Goal: Task Accomplishment & Management: Use online tool/utility

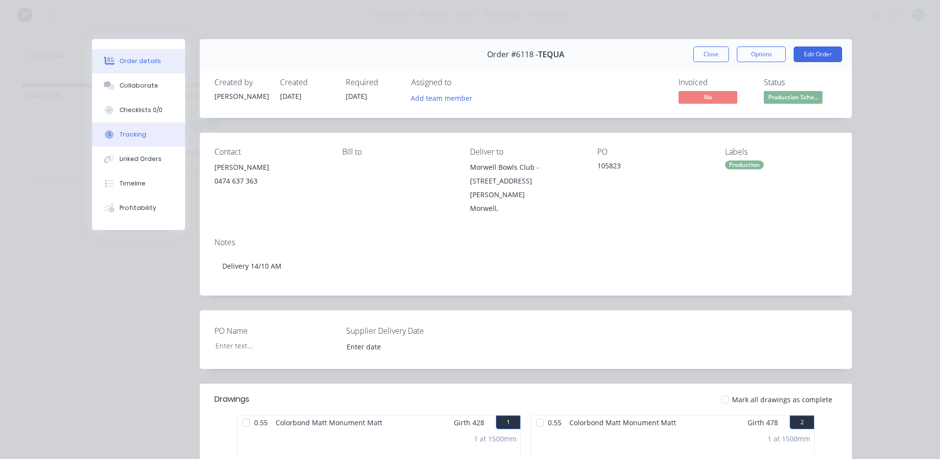
click at [143, 132] on button "Tracking" at bounding box center [138, 134] width 93 height 24
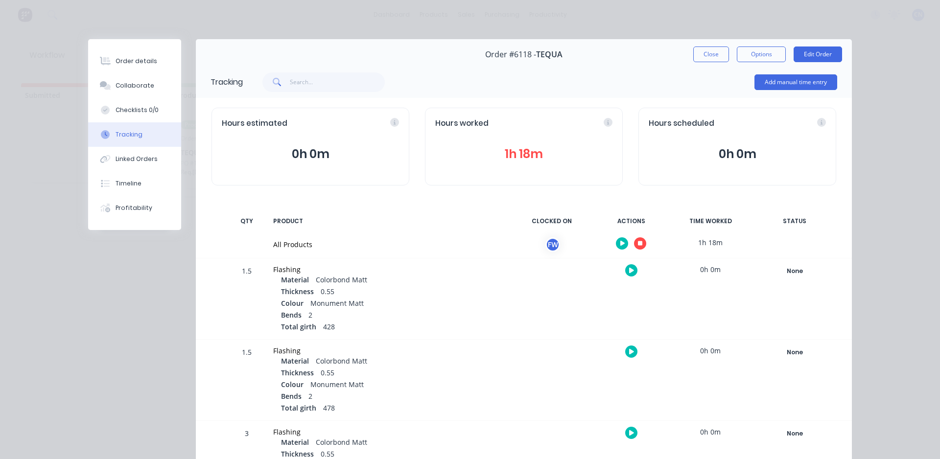
click at [638, 241] on icon "button" at bounding box center [640, 243] width 5 height 6
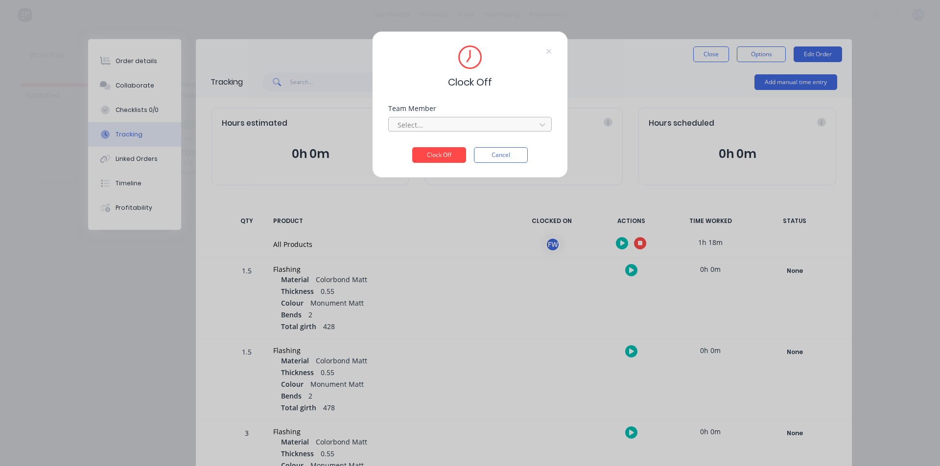
click at [474, 124] on div at bounding box center [463, 125] width 134 height 12
click at [449, 149] on div "Fabrication Workshop" at bounding box center [469, 147] width 163 height 18
click at [446, 159] on button "Clock Off" at bounding box center [439, 155] width 54 height 16
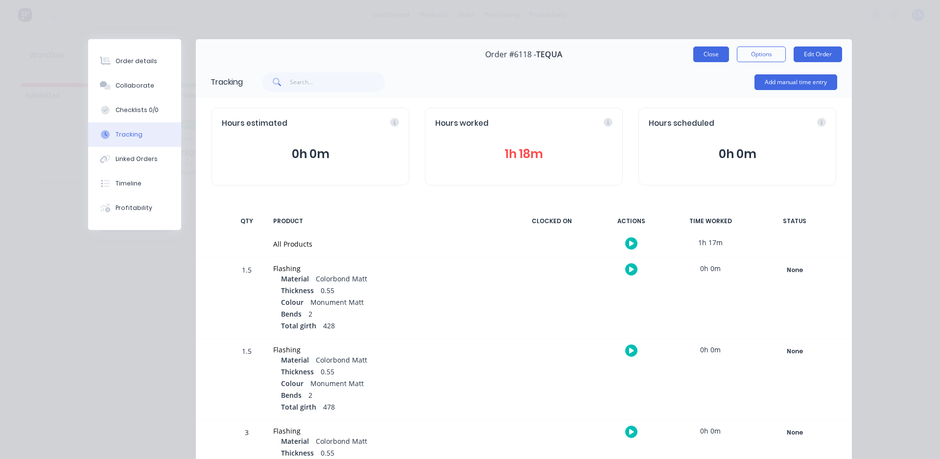
click at [708, 57] on button "Close" at bounding box center [711, 54] width 36 height 16
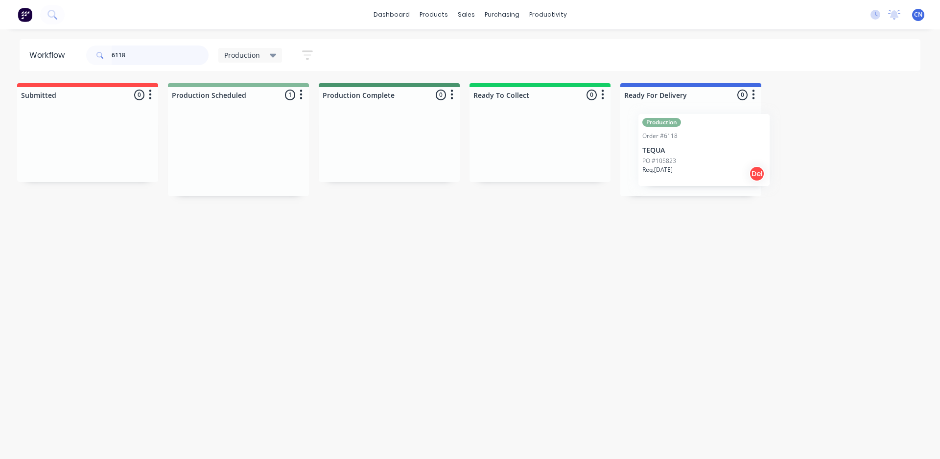
drag, startPoint x: 239, startPoint y: 170, endPoint x: 727, endPoint y: 167, distance: 488.4
click at [727, 167] on div "Submitted 0 Summaries Total order value Invoiced to date To be invoiced Product…" at bounding box center [734, 139] width 1490 height 113
drag, startPoint x: 137, startPoint y: 56, endPoint x: 4, endPoint y: 92, distance: 137.5
click at [0, 74] on div "Workflow 6118 Production Save new view None edit Production (Default) edit Comp…" at bounding box center [464, 239] width 940 height 400
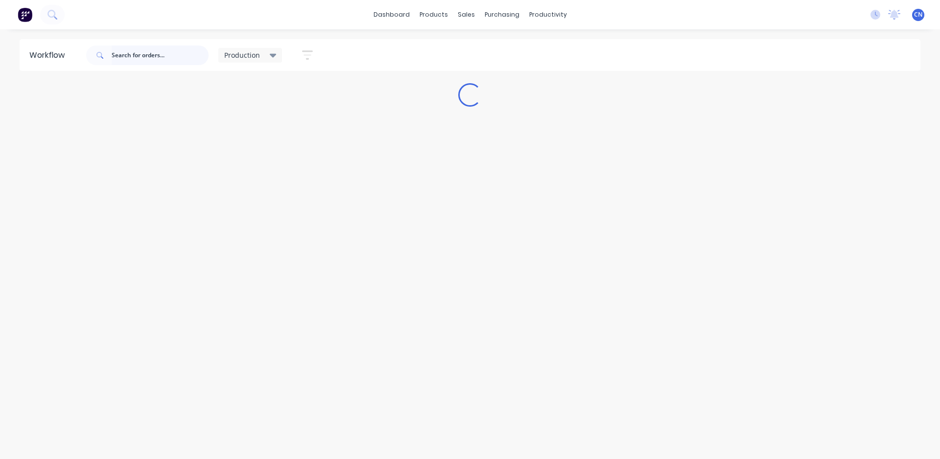
scroll to position [0, 0]
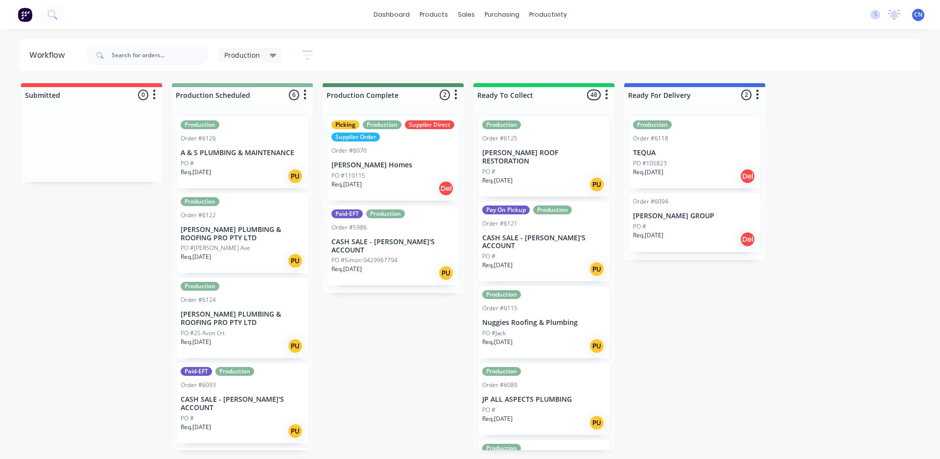
click at [235, 168] on div "Req. [DATE] PU" at bounding box center [242, 176] width 123 height 17
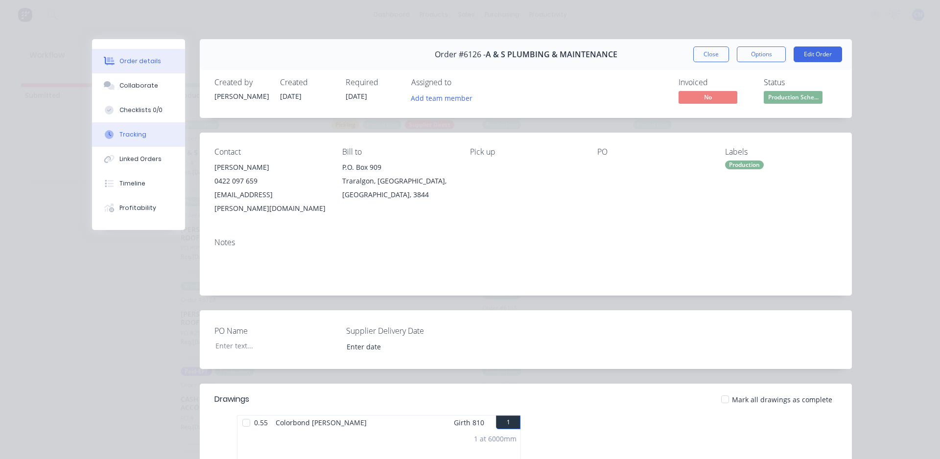
drag, startPoint x: 129, startPoint y: 139, endPoint x: 138, endPoint y: 146, distance: 11.5
click at [129, 139] on button "Tracking" at bounding box center [138, 134] width 93 height 24
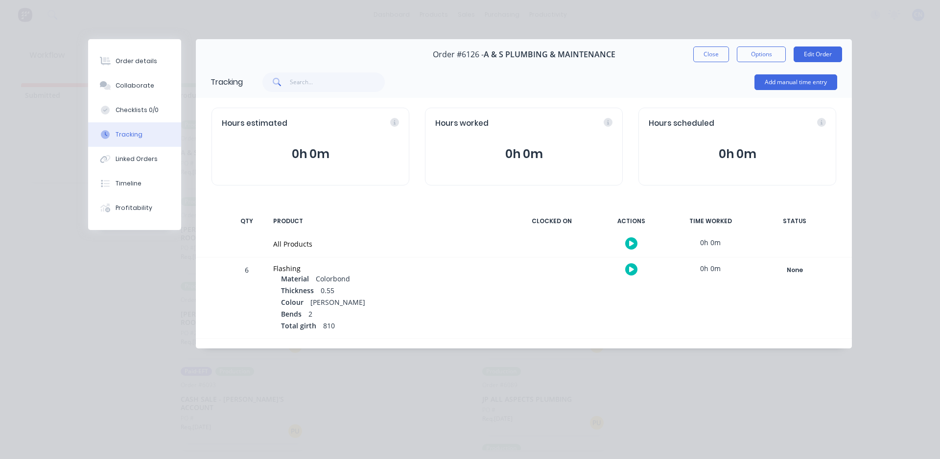
click at [627, 244] on button "button" at bounding box center [631, 243] width 12 height 12
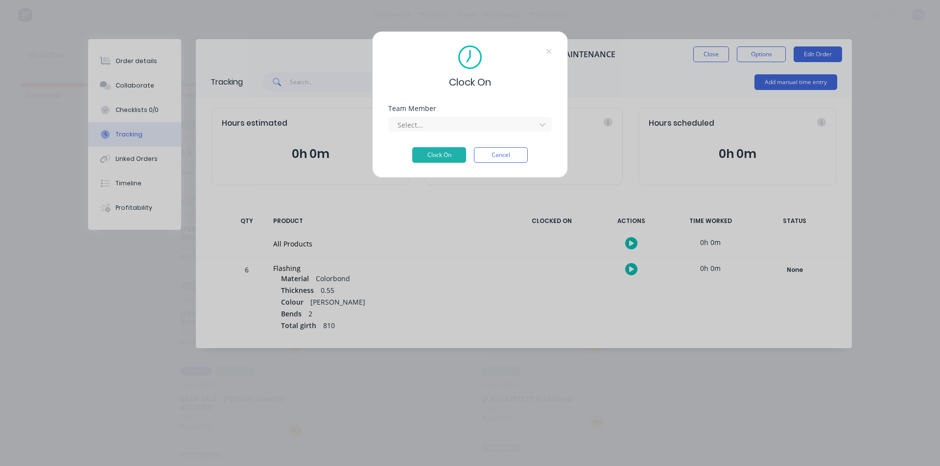
click at [515, 136] on div "Team Member Select..." at bounding box center [469, 126] width 163 height 42
click at [511, 131] on div "Select..." at bounding box center [463, 124] width 140 height 15
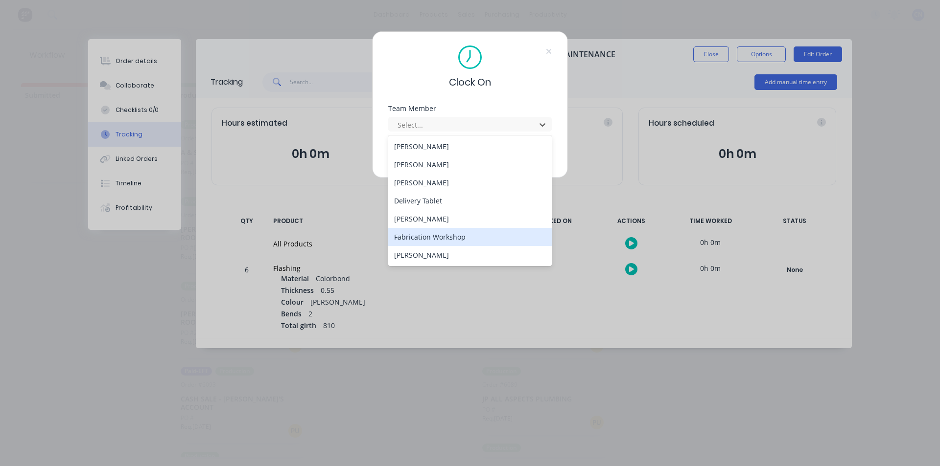
click at [440, 237] on div "Fabrication Workshop" at bounding box center [469, 237] width 163 height 18
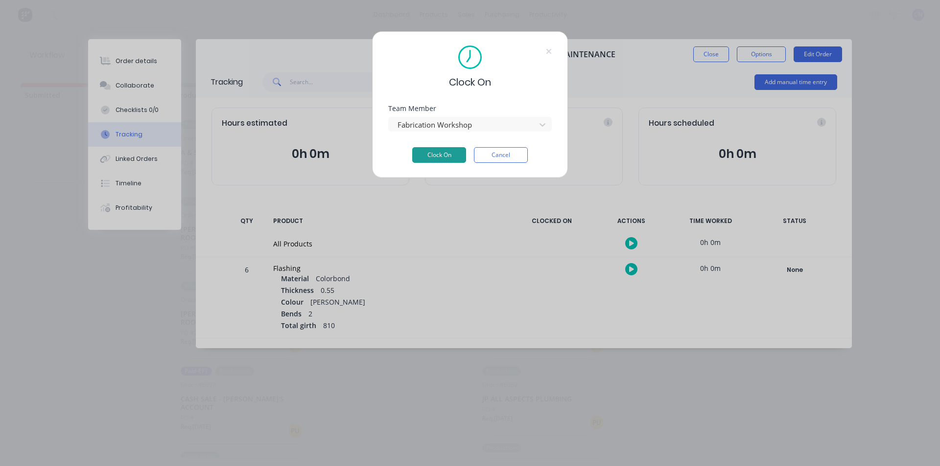
click at [448, 154] on button "Clock On" at bounding box center [439, 155] width 54 height 16
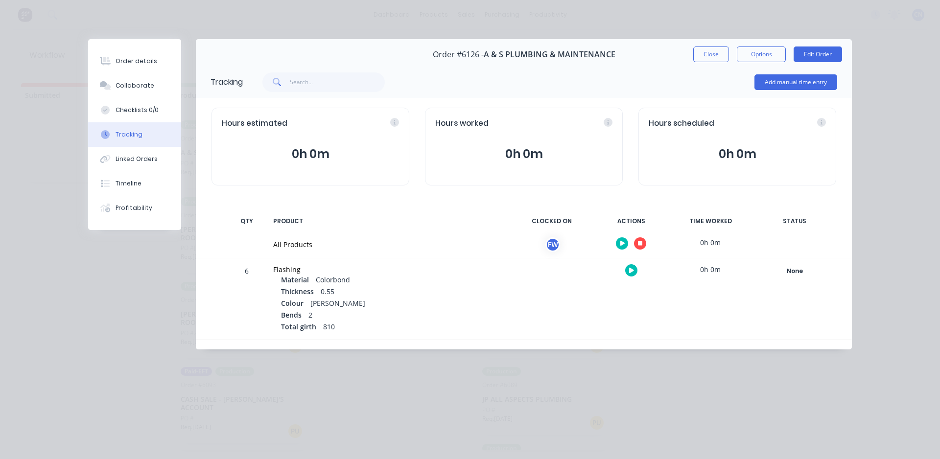
click at [641, 245] on icon "button" at bounding box center [640, 243] width 5 height 5
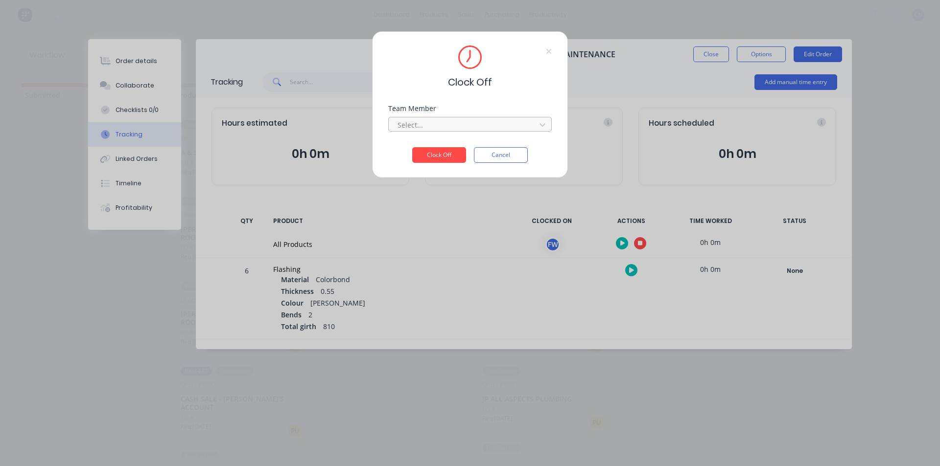
click at [491, 121] on div at bounding box center [463, 125] width 134 height 12
click at [418, 150] on div "Fabrication Workshop" at bounding box center [469, 147] width 163 height 18
click at [427, 156] on button "Clock Off" at bounding box center [439, 155] width 54 height 16
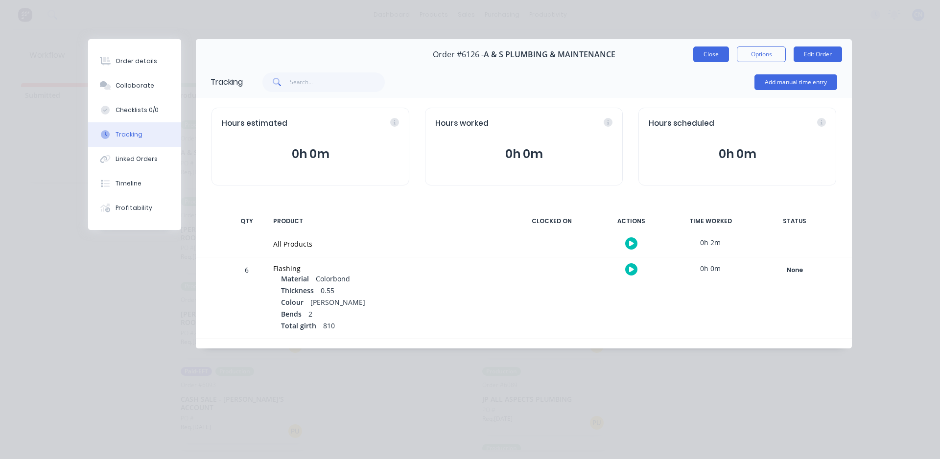
click at [714, 54] on button "Close" at bounding box center [711, 54] width 36 height 16
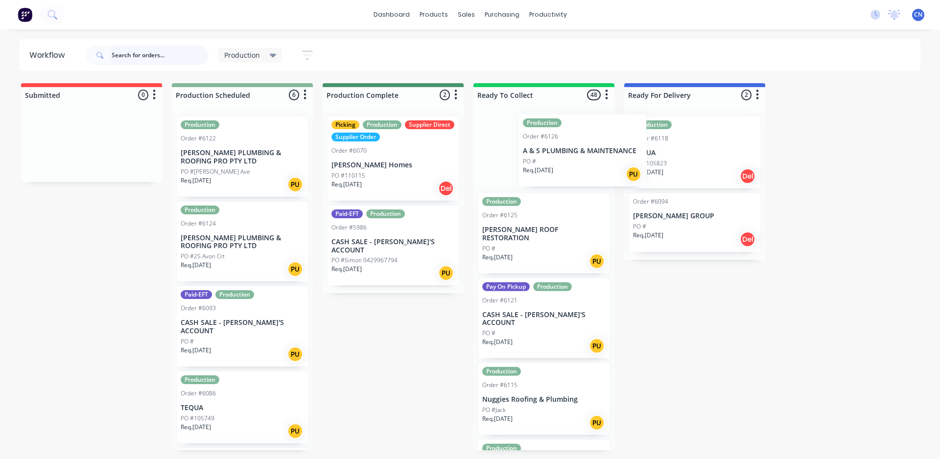
drag, startPoint x: 236, startPoint y: 161, endPoint x: 543, endPoint y: 167, distance: 306.9
click at [543, 167] on div "Submitted 0 Summaries Total order value Invoiced to date To be invoiced Product…" at bounding box center [738, 266] width 1490 height 367
click at [254, 175] on div "PO #[PERSON_NAME] Ave" at bounding box center [242, 171] width 123 height 9
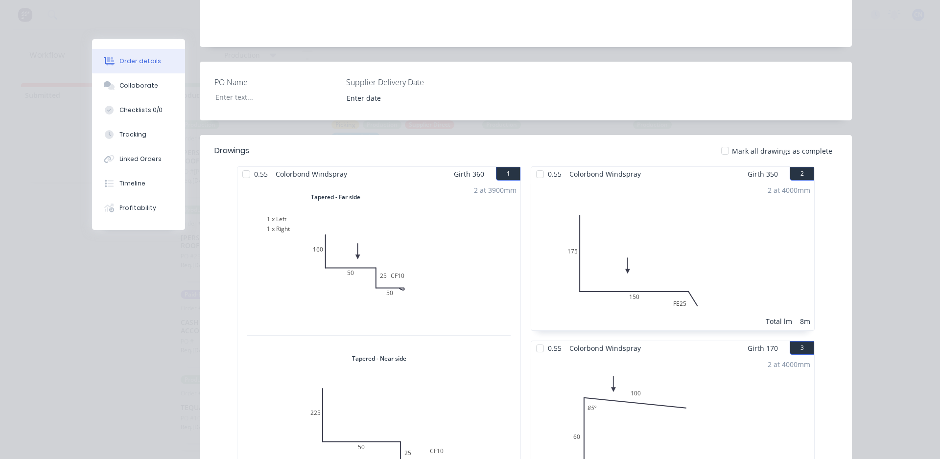
scroll to position [196, 0]
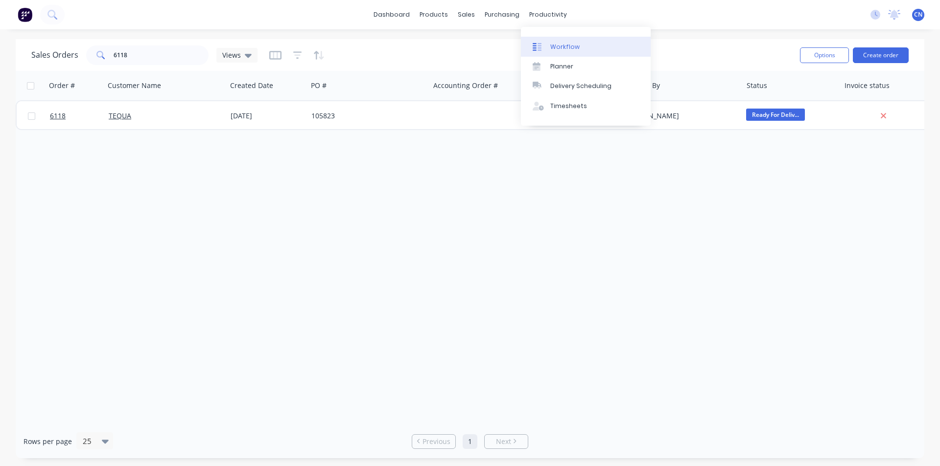
click at [556, 46] on div "Workflow" at bounding box center [564, 47] width 29 height 9
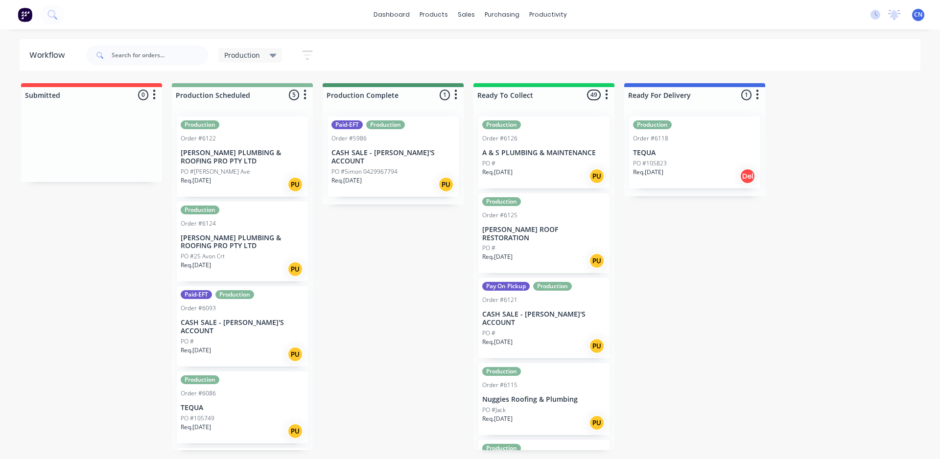
click at [219, 250] on p "[PERSON_NAME] PLUMBING & ROOFING PRO PTY LTD" at bounding box center [242, 242] width 123 height 17
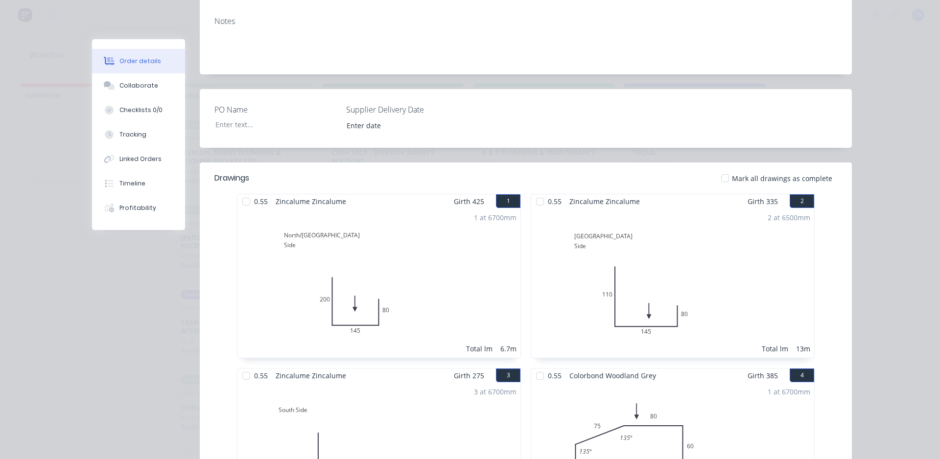
scroll to position [49, 0]
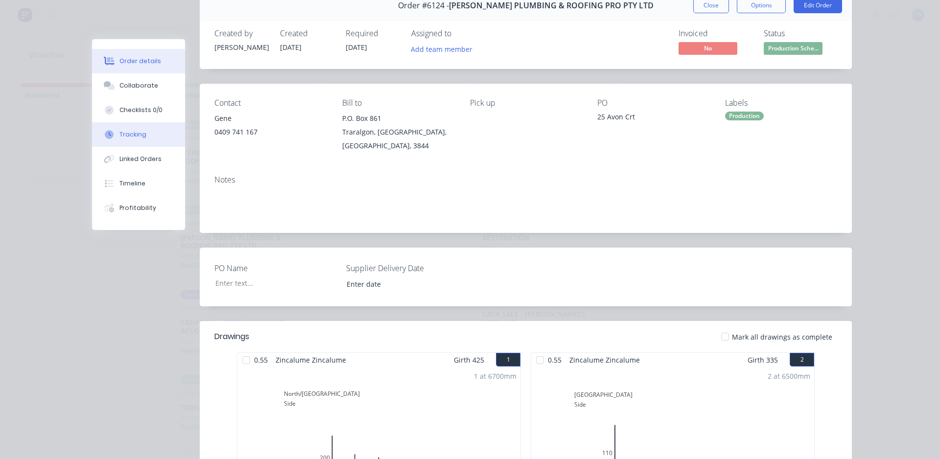
click at [137, 129] on button "Tracking" at bounding box center [138, 134] width 93 height 24
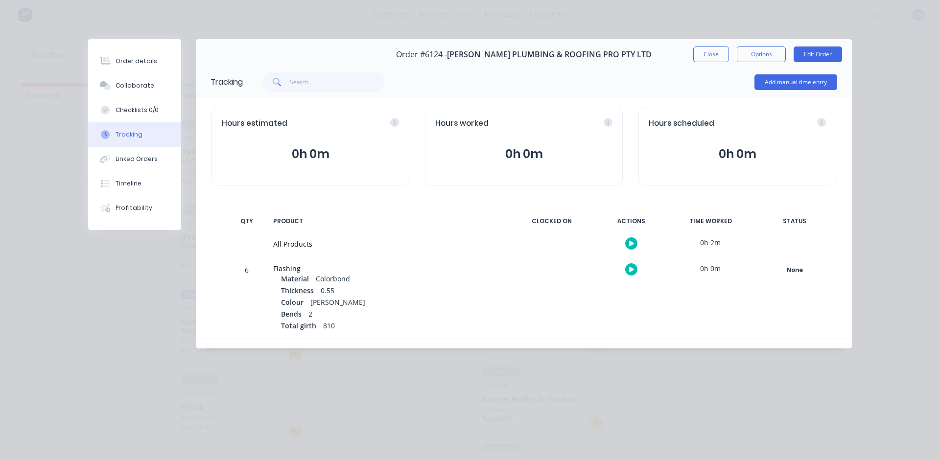
scroll to position [0, 0]
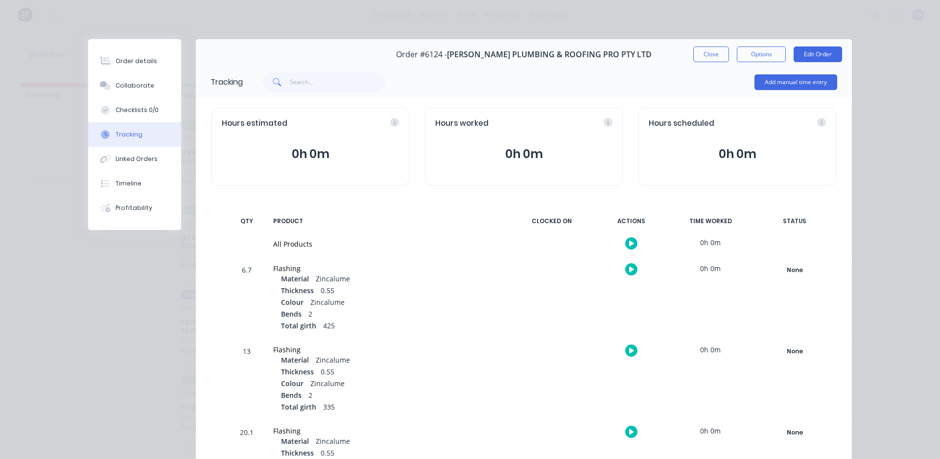
click at [629, 243] on icon "button" at bounding box center [631, 243] width 5 height 5
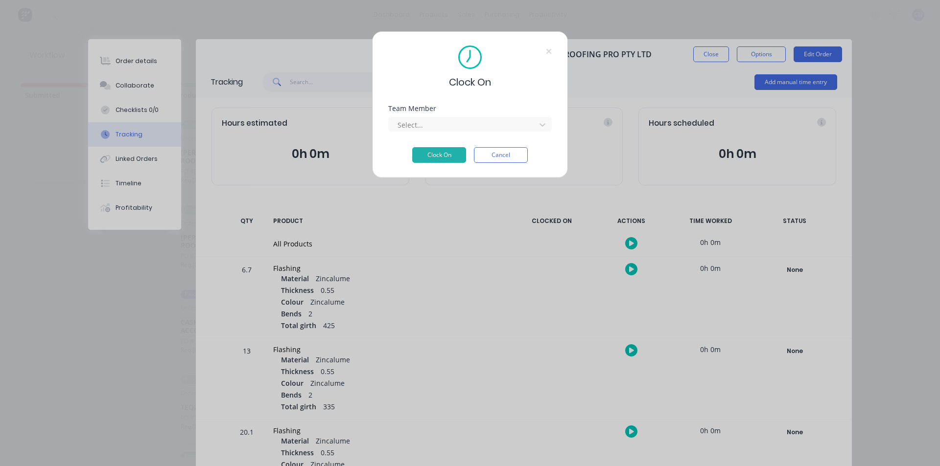
click at [507, 132] on div "Team Member Select..." at bounding box center [469, 126] width 163 height 42
click at [479, 127] on div at bounding box center [463, 125] width 134 height 12
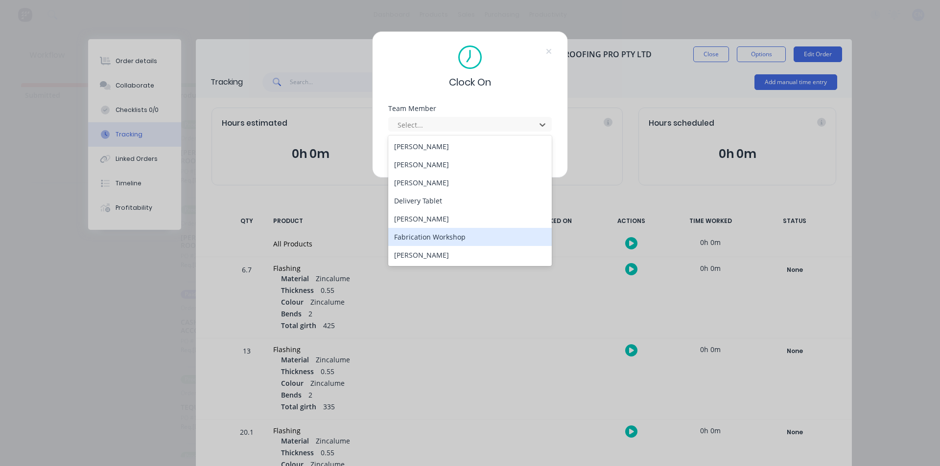
click at [442, 241] on div "Fabrication Workshop" at bounding box center [469, 237] width 163 height 18
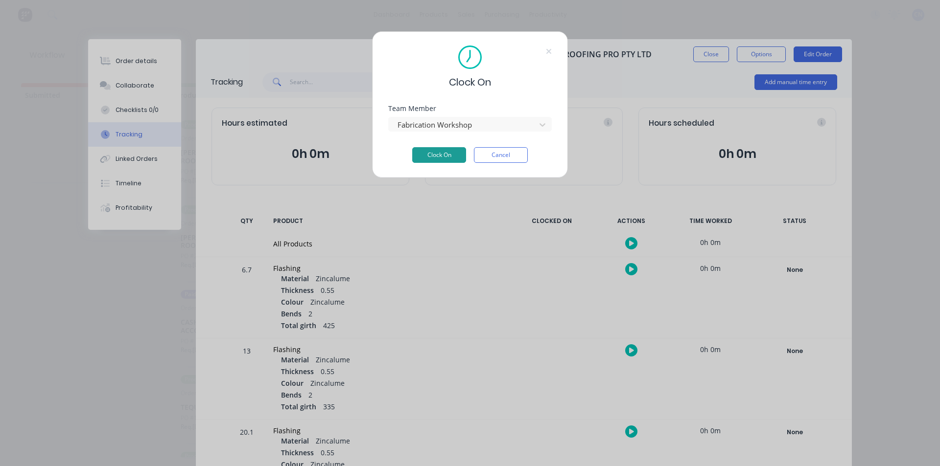
click at [449, 157] on button "Clock On" at bounding box center [439, 155] width 54 height 16
